Goal: Transaction & Acquisition: Subscribe to service/newsletter

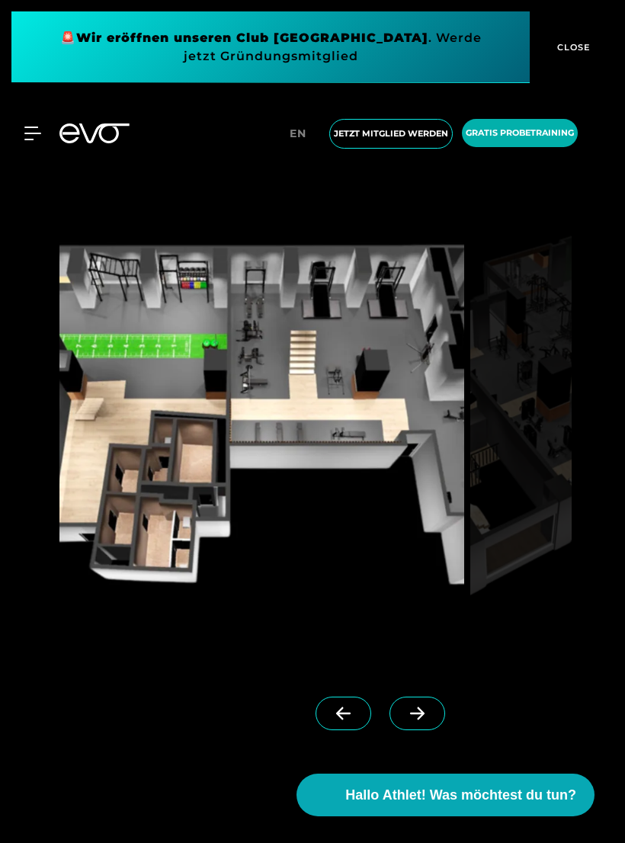
scroll to position [1593, 0]
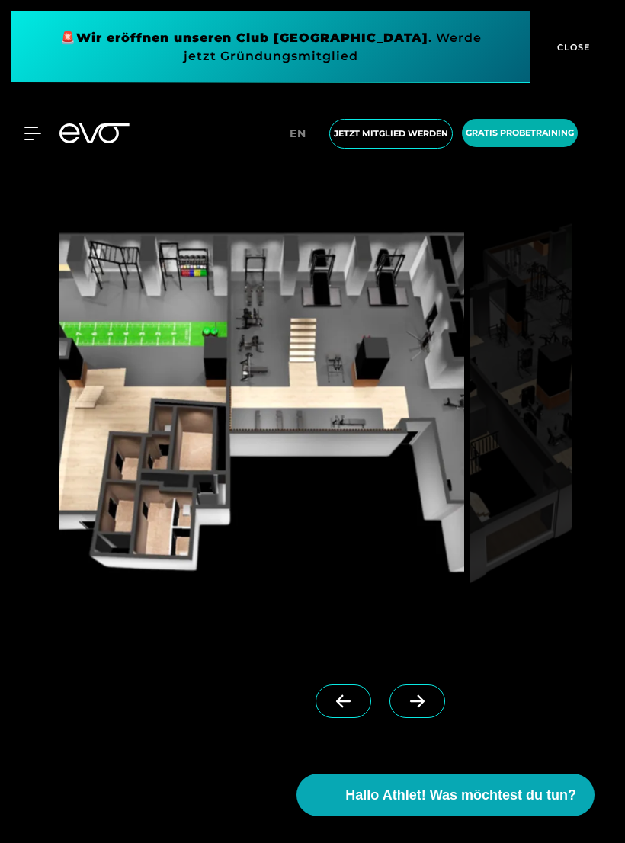
click at [421, 708] on icon at bounding box center [417, 701] width 27 height 14
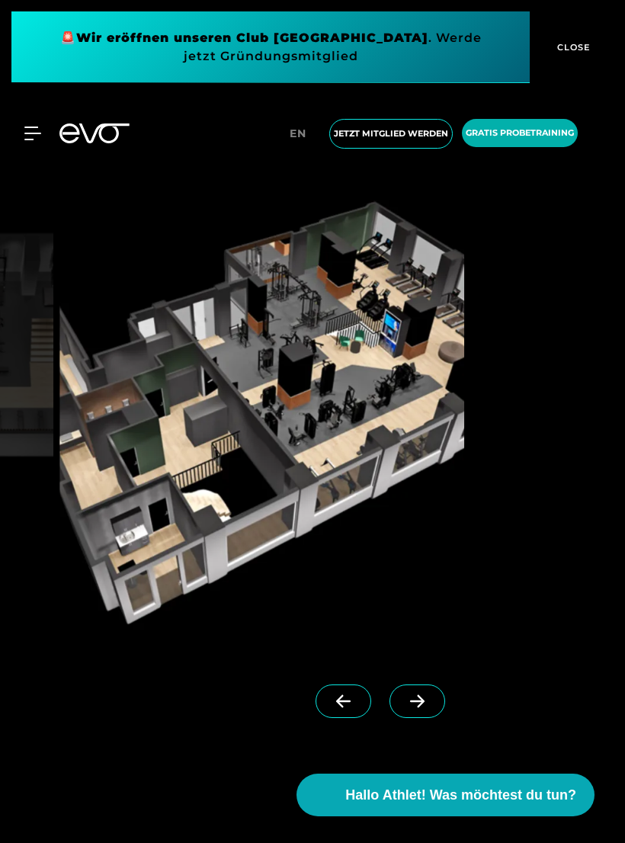
click at [420, 708] on icon at bounding box center [417, 701] width 14 height 13
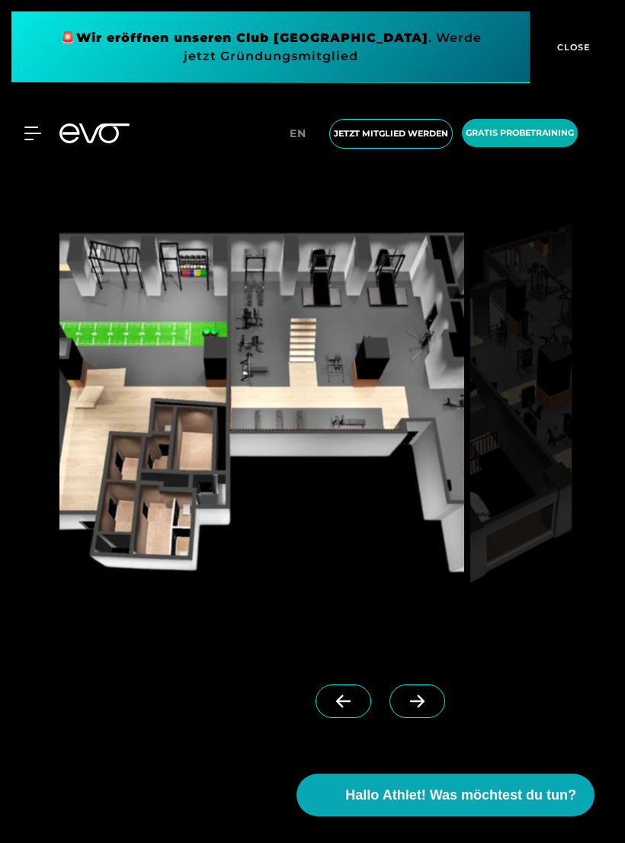
click at [417, 708] on icon at bounding box center [417, 701] width 27 height 14
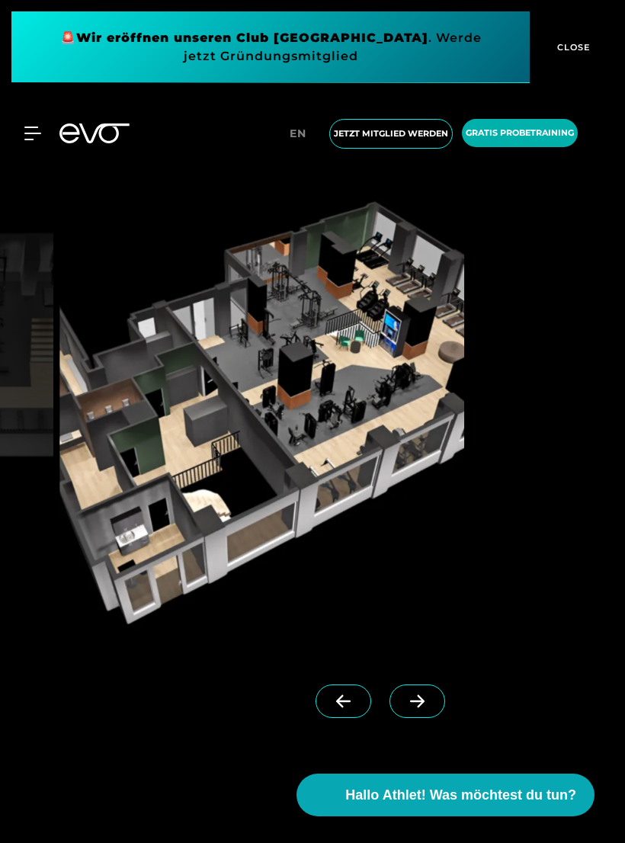
click at [414, 718] on span at bounding box center [417, 701] width 56 height 34
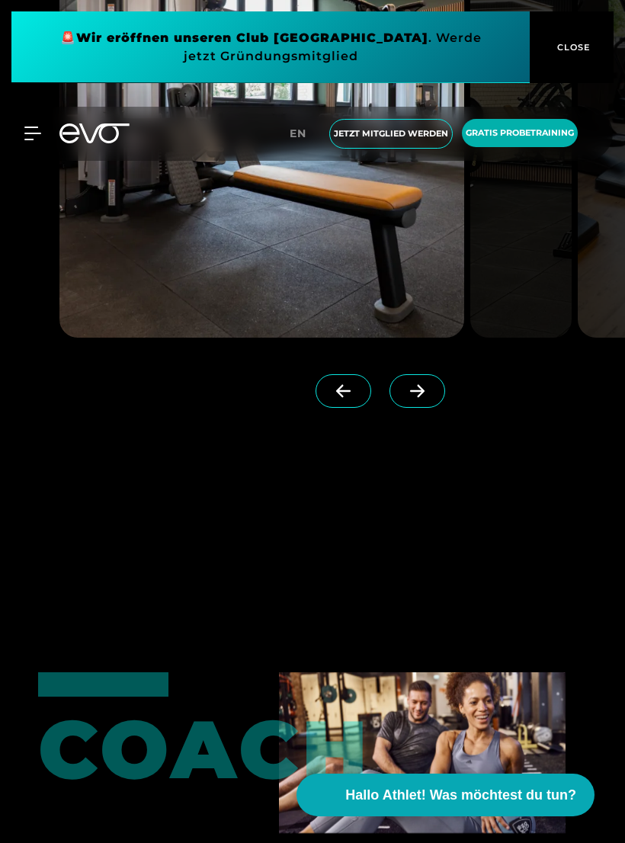
scroll to position [4628, 0]
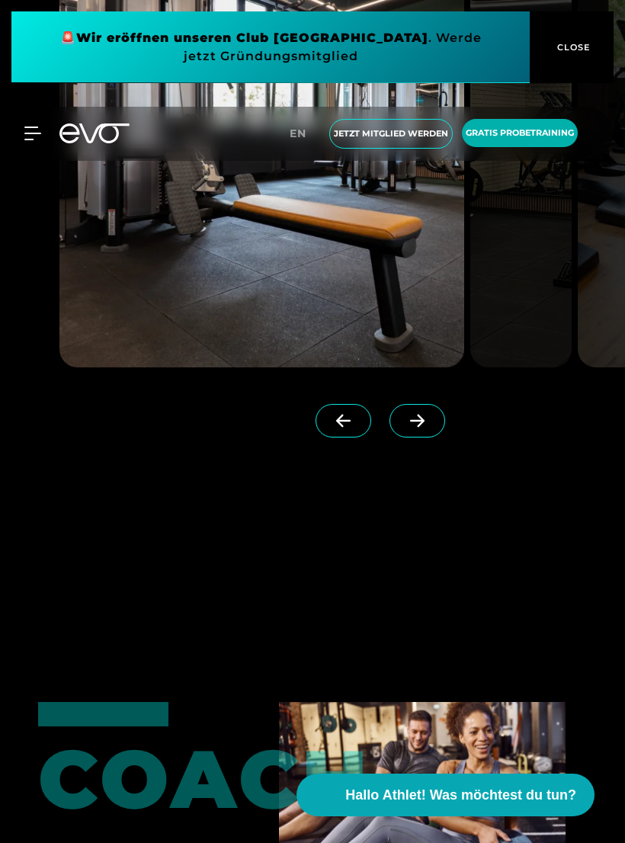
click at [428, 427] on icon at bounding box center [417, 421] width 27 height 14
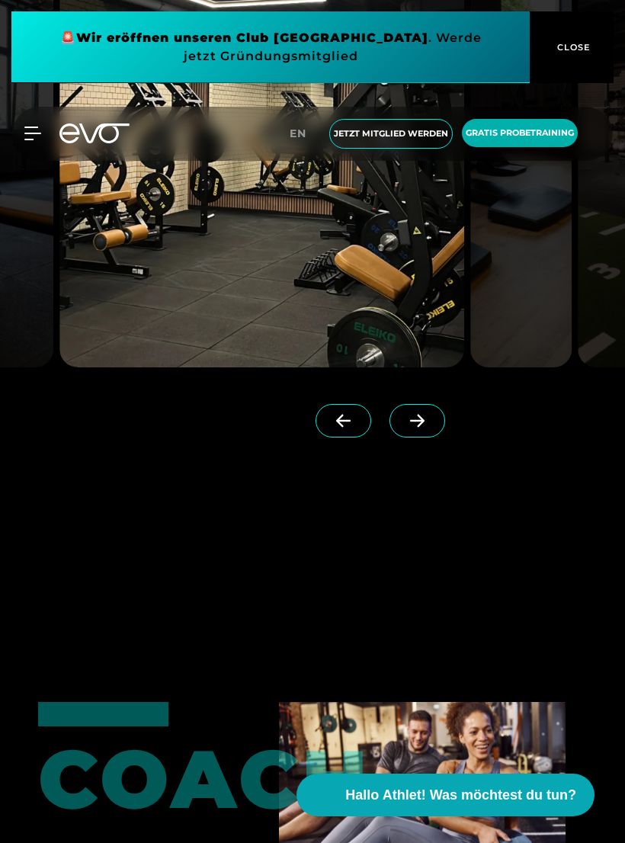
click at [424, 427] on icon at bounding box center [417, 421] width 27 height 14
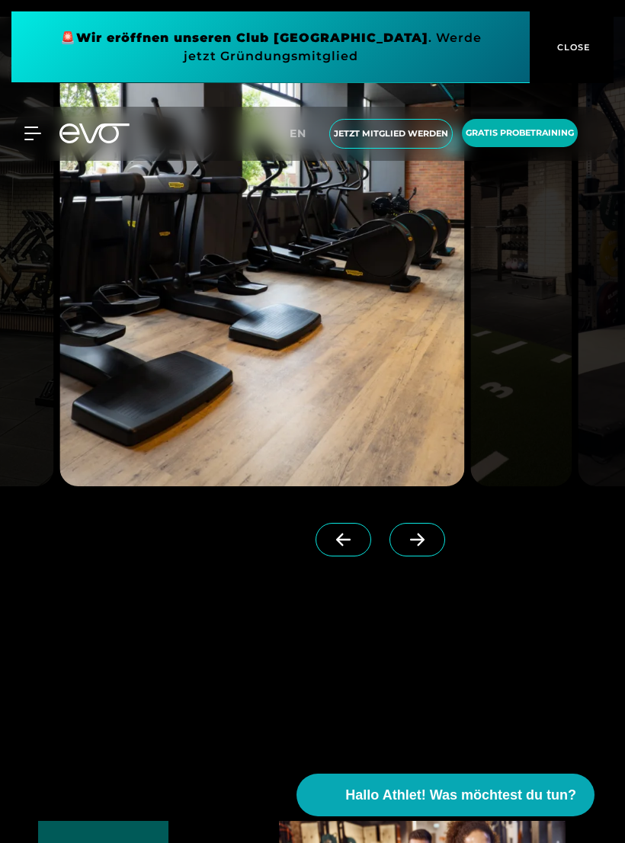
scroll to position [4507, 0]
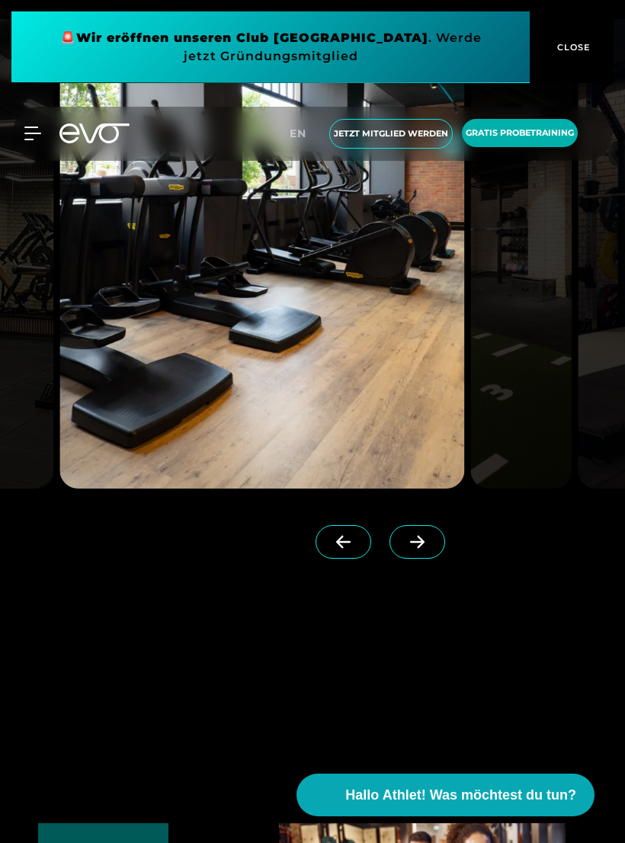
click at [417, 549] on icon at bounding box center [417, 542] width 27 height 14
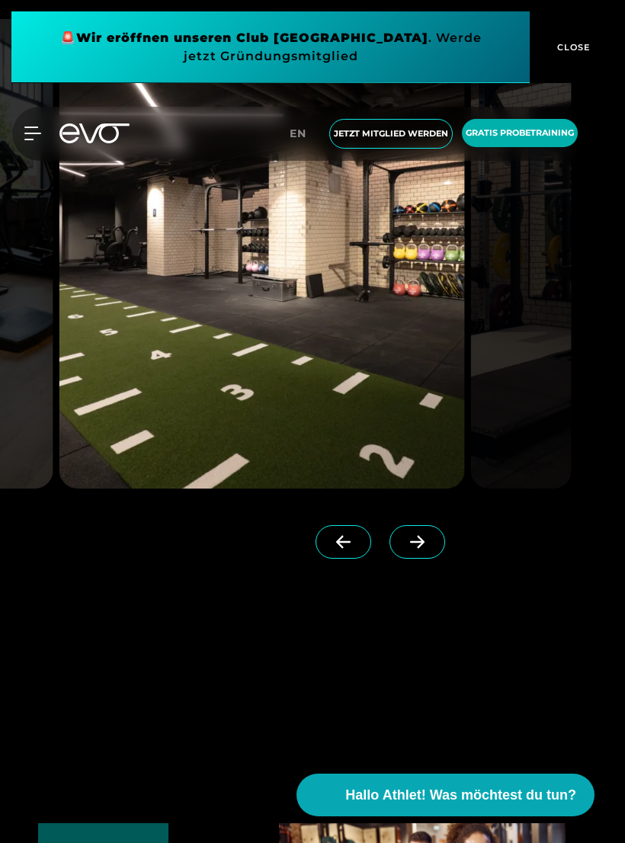
click at [423, 548] on icon at bounding box center [417, 541] width 14 height 13
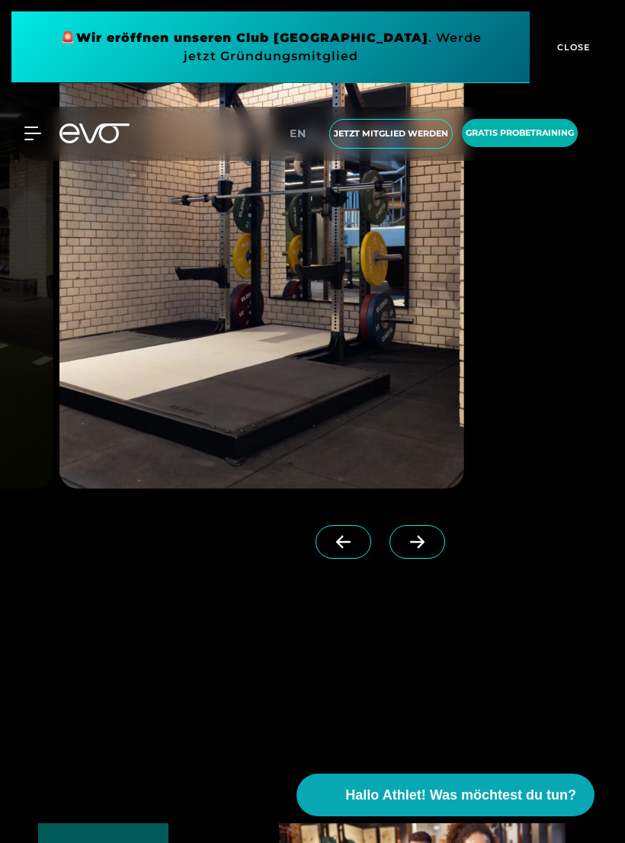
click at [426, 549] on icon at bounding box center [417, 542] width 27 height 14
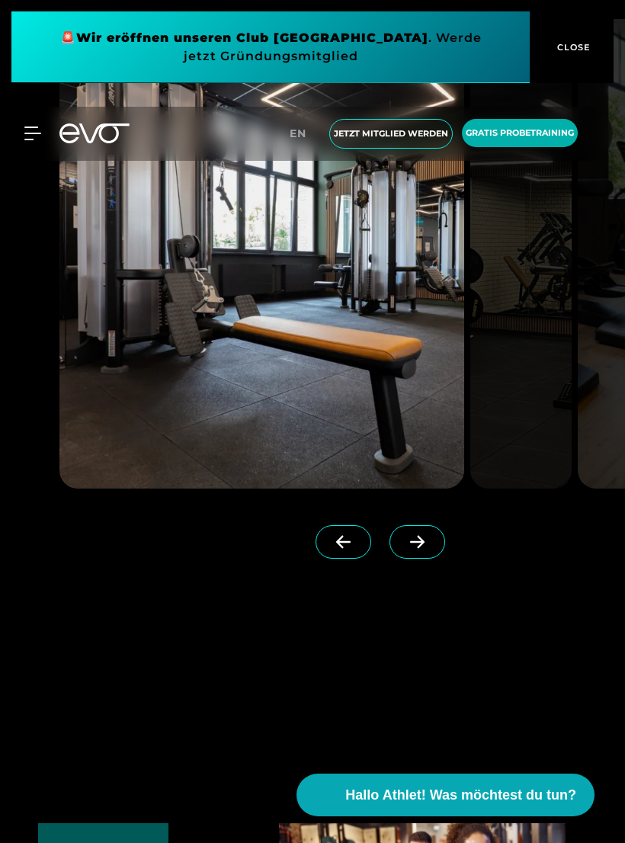
click at [423, 548] on icon at bounding box center [417, 541] width 14 height 13
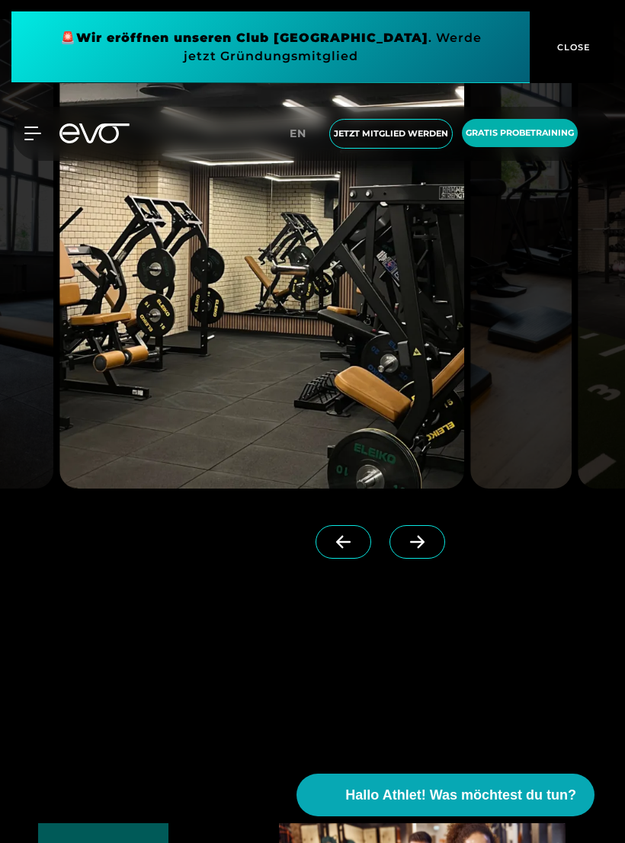
click at [421, 549] on icon at bounding box center [417, 542] width 27 height 14
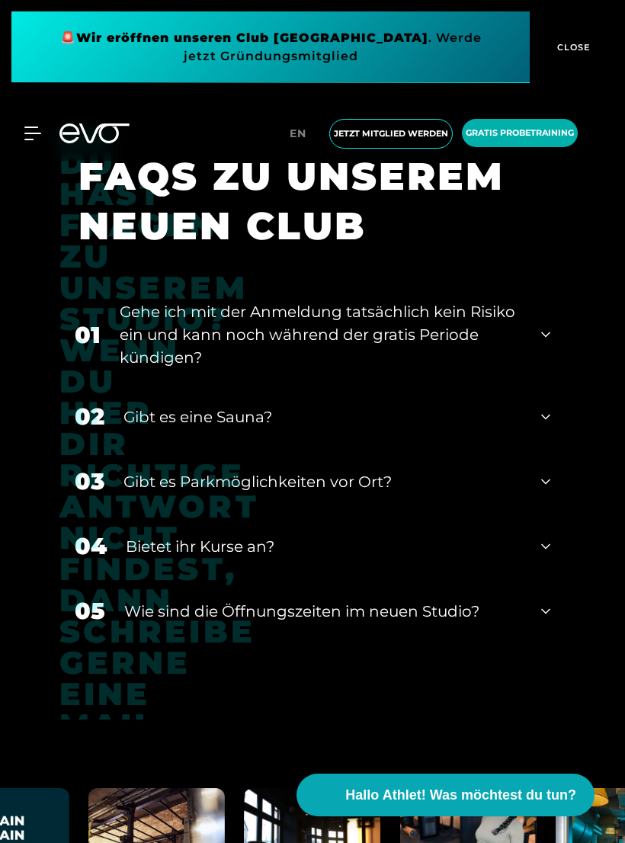
scroll to position [7174, 0]
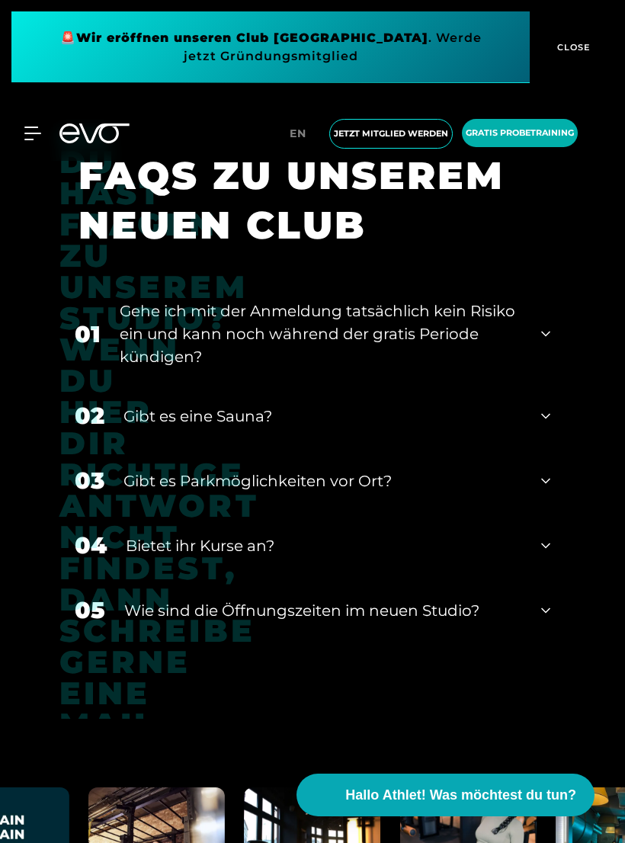
click at [542, 383] on div "01 Gehe ich mit der Anmeldung tatsächlich kein Risiko ein und kann noch während…" at bounding box center [312, 333] width 506 height 99
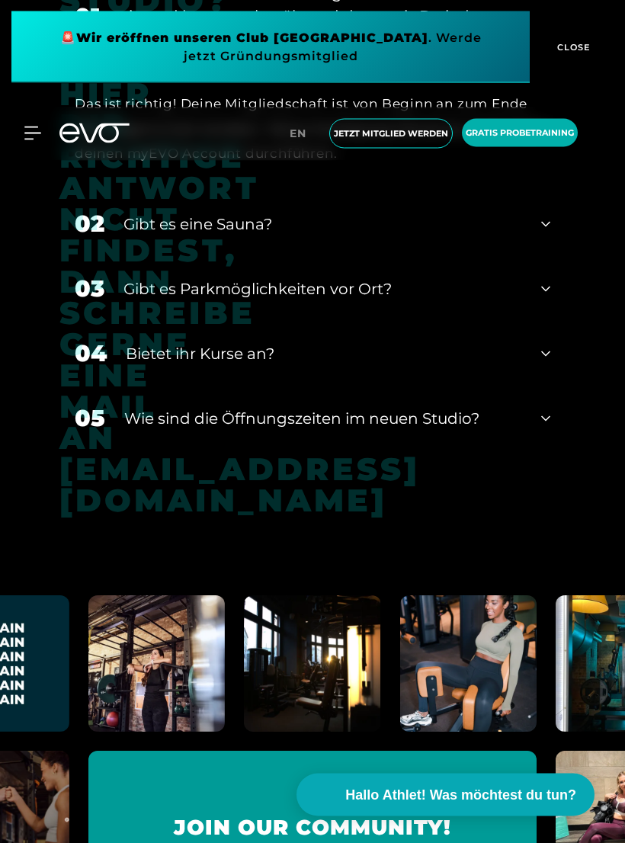
click at [549, 234] on icon at bounding box center [545, 225] width 9 height 18
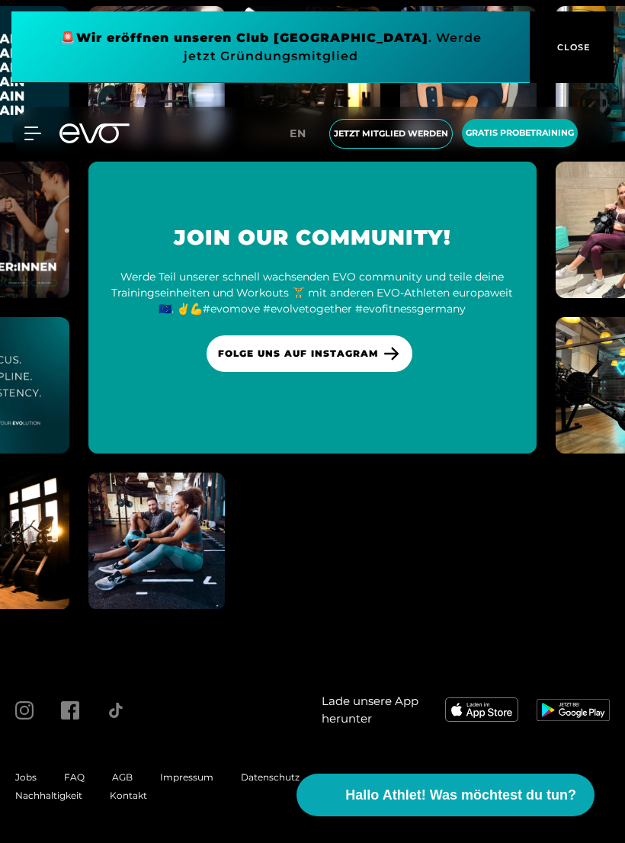
scroll to position [8243, 0]
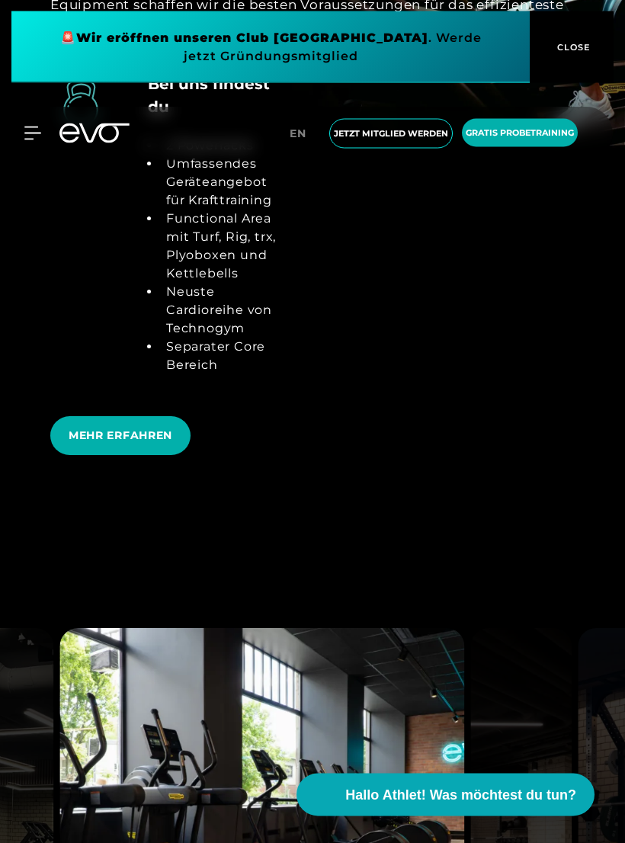
click at [577, 46] on span "CLOSE" at bounding box center [571, 47] width 37 height 14
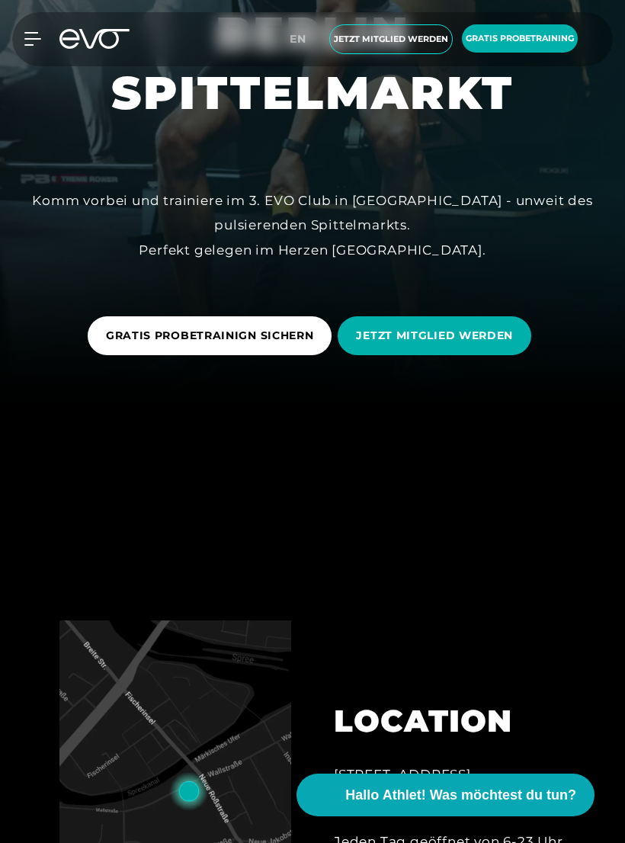
scroll to position [0, 0]
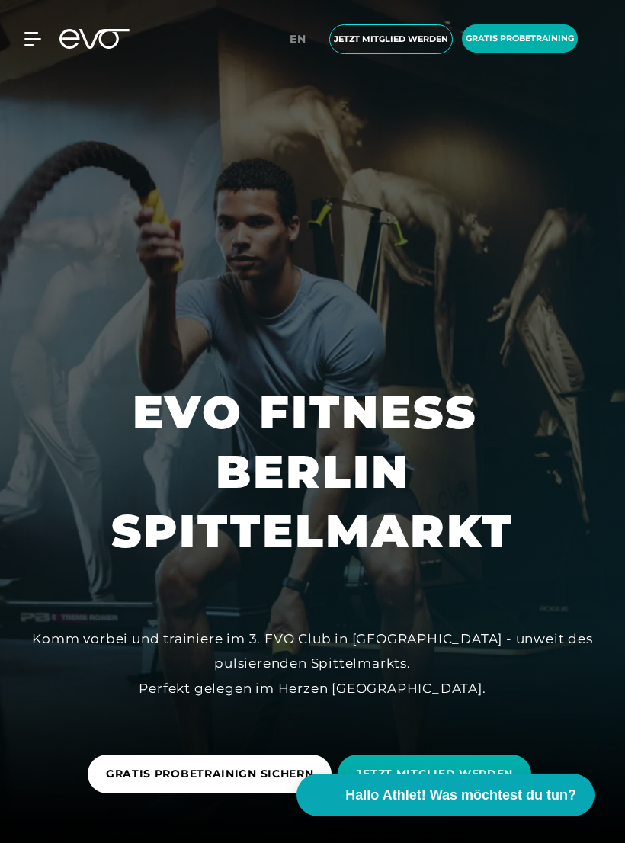
click at [36, 40] on icon at bounding box center [32, 39] width 16 height 12
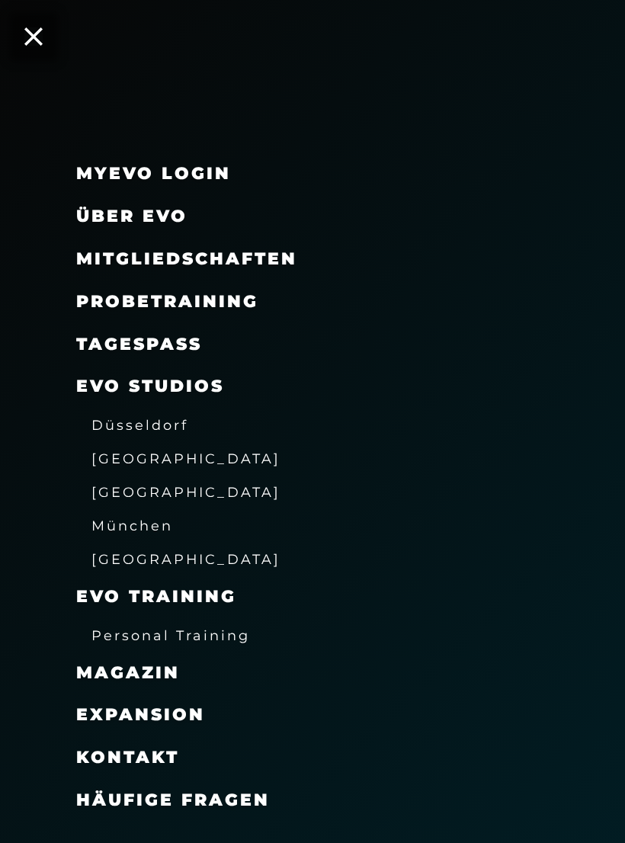
click at [154, 213] on span "Über EVO" at bounding box center [131, 216] width 111 height 21
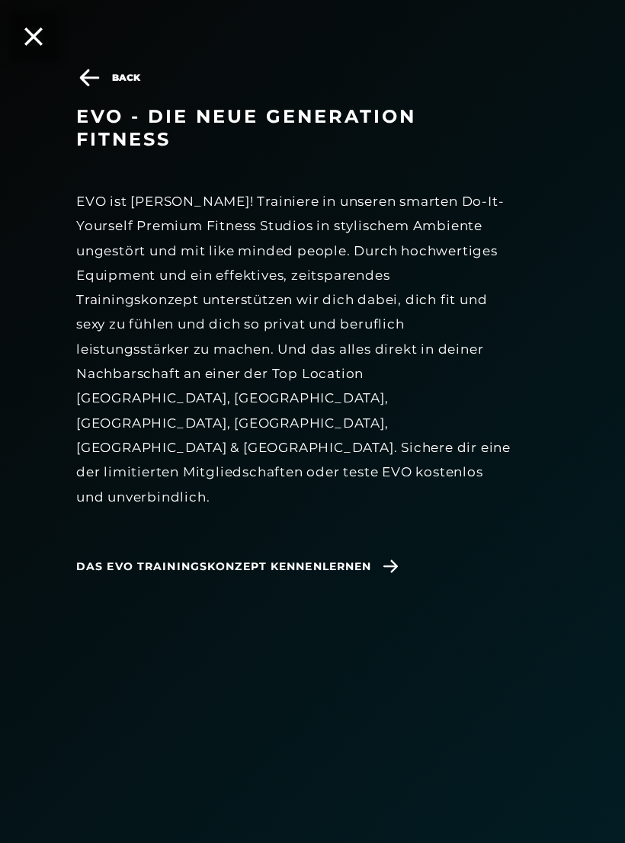
click at [363, 559] on span "Das EVO Trainingskonzept kennenlernen" at bounding box center [223, 567] width 295 height 16
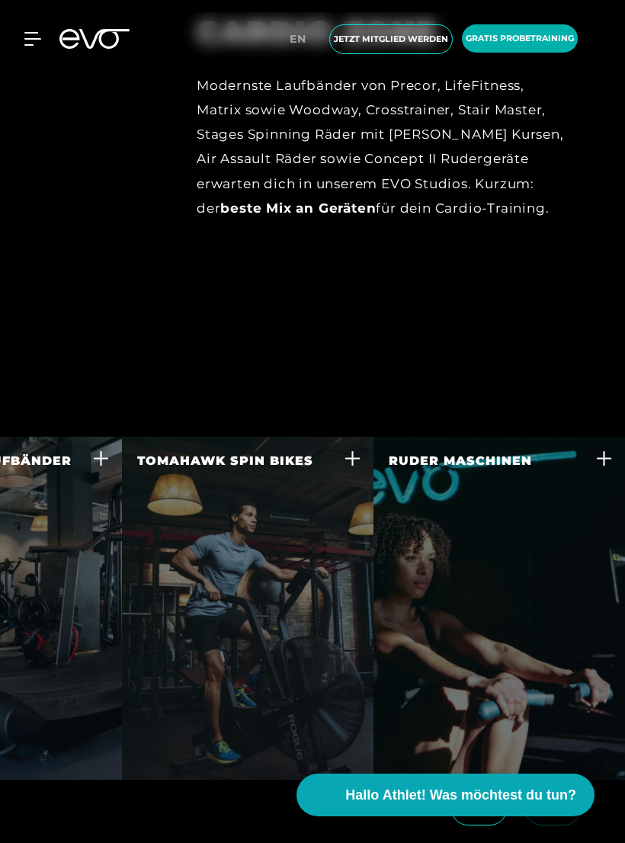
scroll to position [3278, 0]
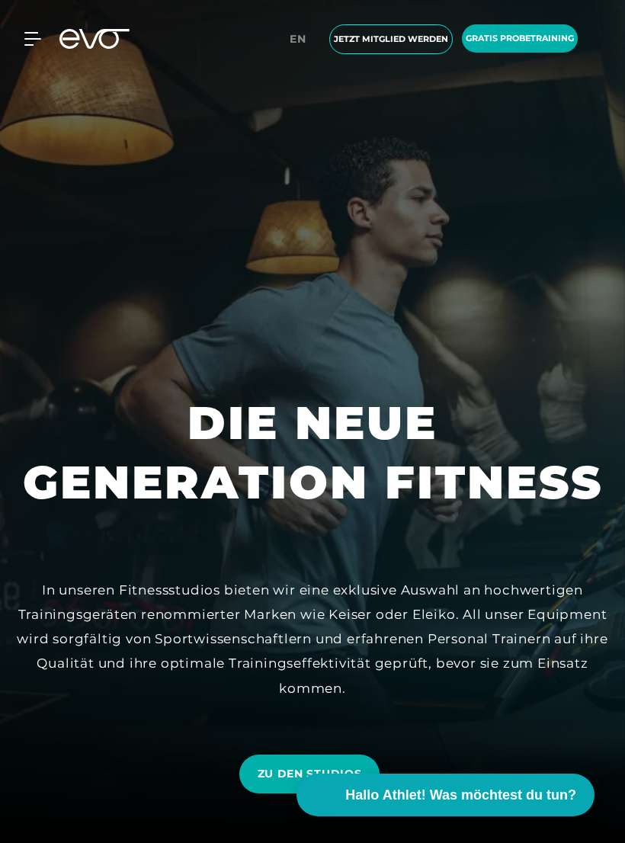
click at [40, 37] on icon at bounding box center [32, 39] width 17 height 14
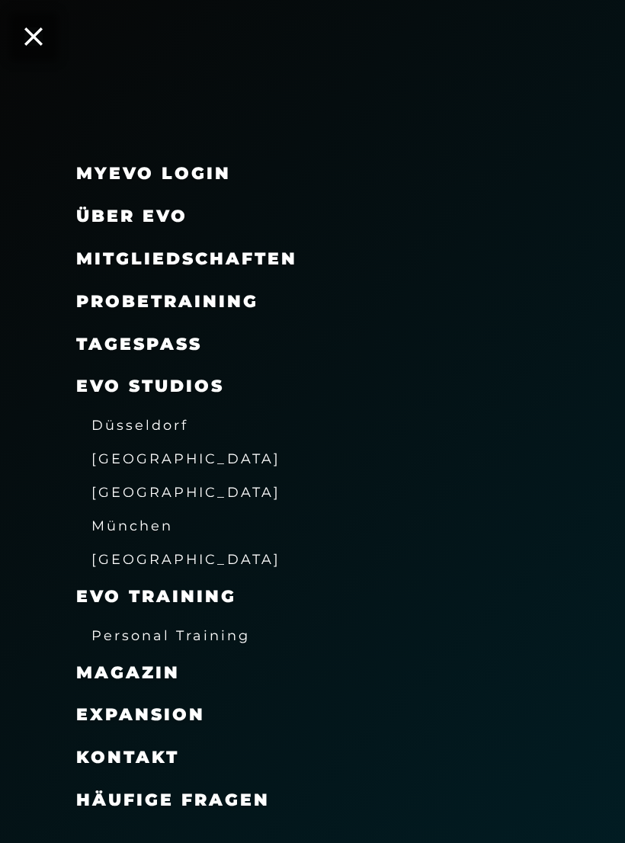
click at [241, 261] on span "Mitgliedschaften" at bounding box center [186, 258] width 221 height 21
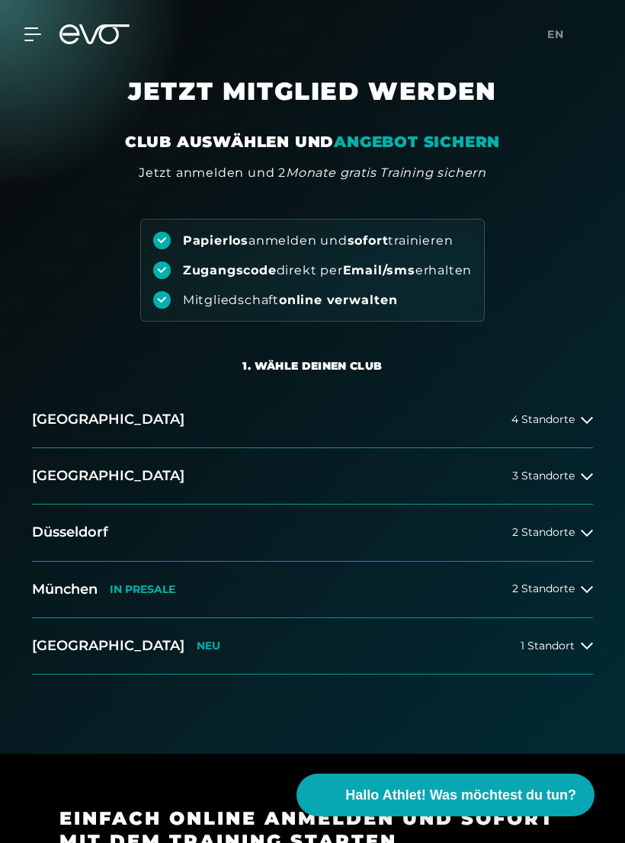
click at [572, 482] on span "3 Standorte" at bounding box center [543, 475] width 62 height 11
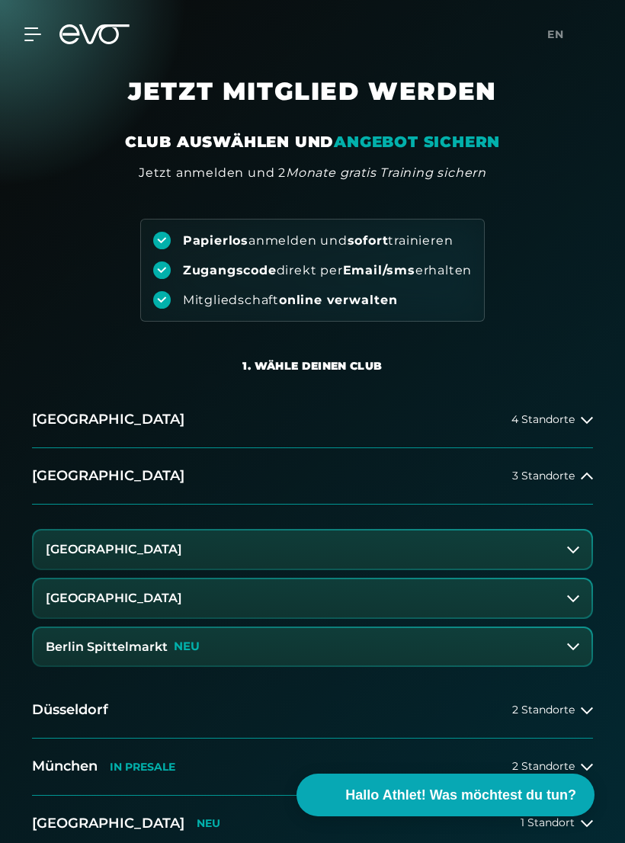
click at [575, 643] on icon at bounding box center [573, 646] width 12 height 12
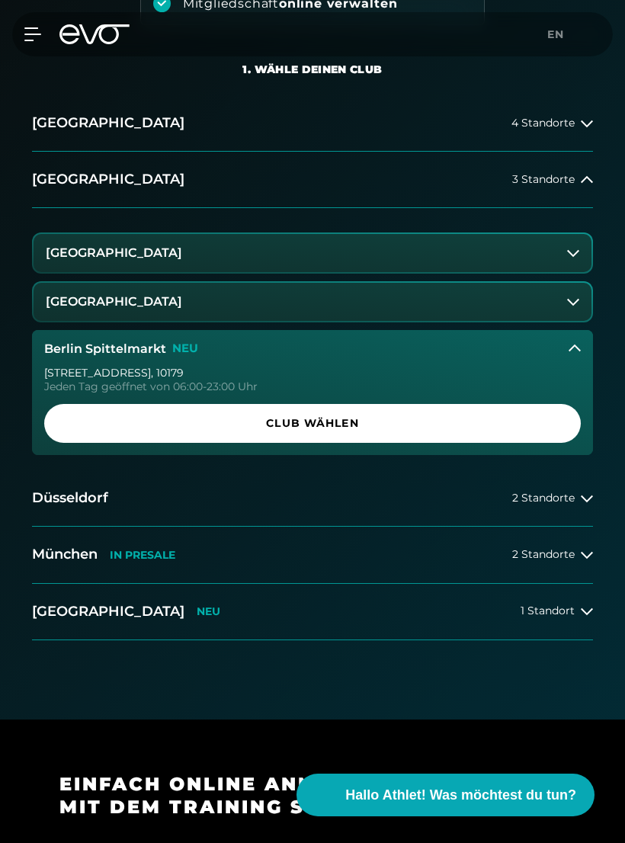
scroll to position [299, 0]
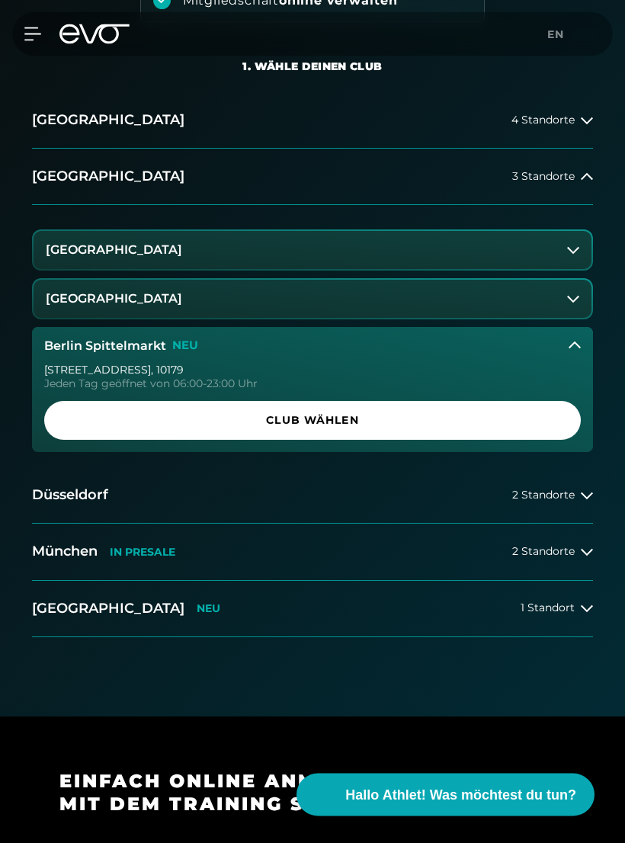
click at [328, 421] on span "Club wählen" at bounding box center [312, 421] width 500 height 16
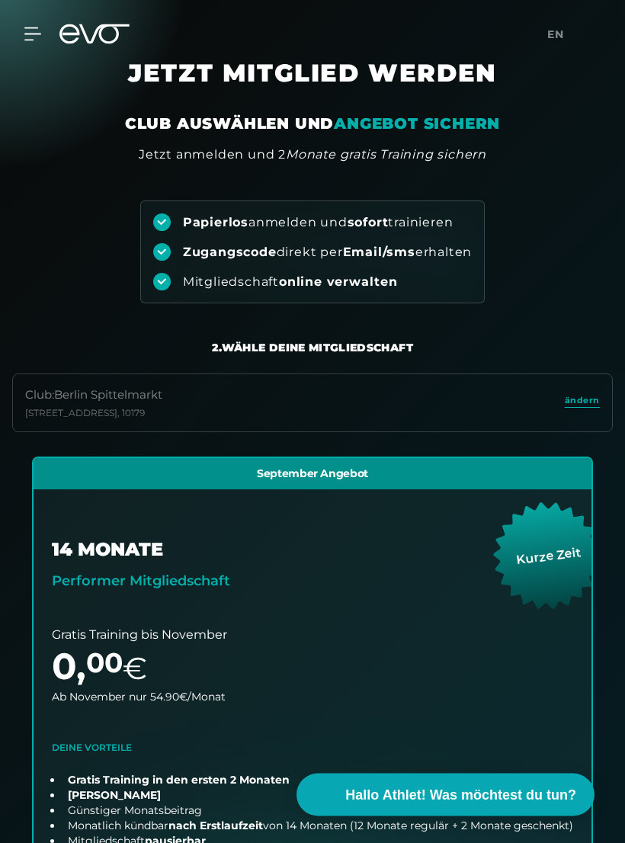
scroll to position [0, 0]
